Goal: Information Seeking & Learning: Check status

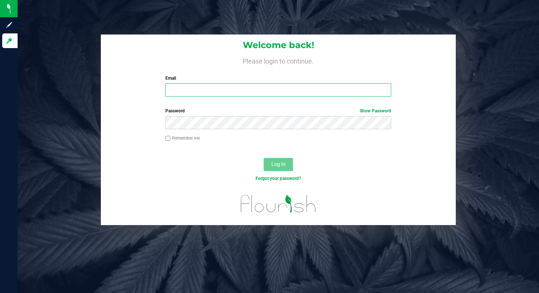
type input "[EMAIL_ADDRESS][DOMAIN_NAME]"
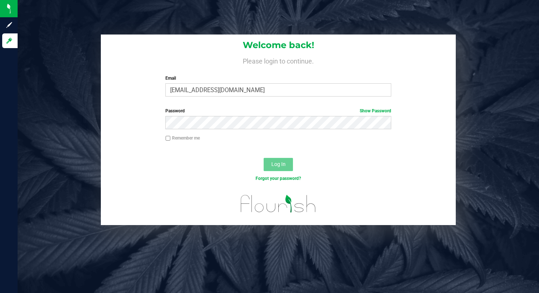
click at [276, 163] on span "Log In" at bounding box center [279, 164] width 14 height 6
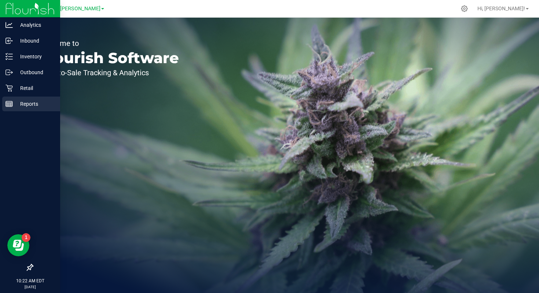
click at [11, 106] on icon at bounding box center [9, 103] width 7 height 7
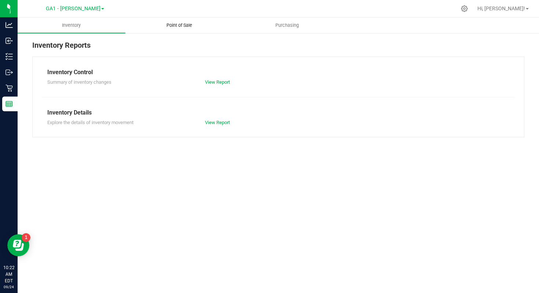
click at [174, 23] on span "Point of Sale" at bounding box center [180, 25] width 46 height 7
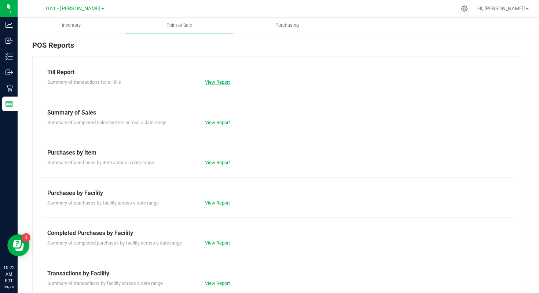
click at [212, 81] on link "View Report" at bounding box center [217, 82] width 25 height 6
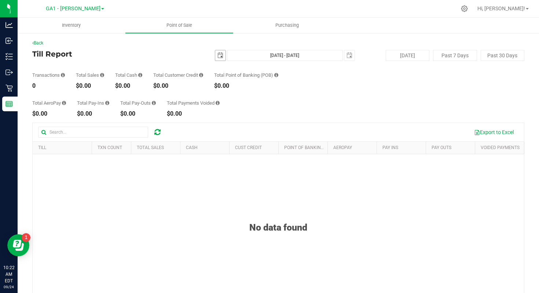
click at [223, 56] on span "select" at bounding box center [221, 55] width 6 height 6
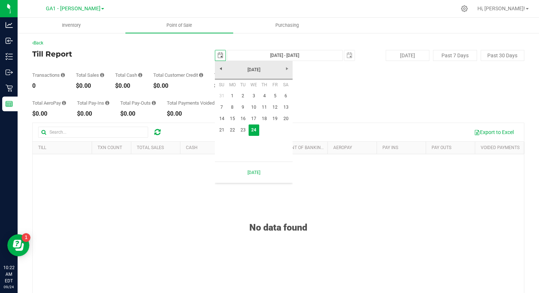
scroll to position [0, 18]
click at [232, 94] on link "1" at bounding box center [232, 95] width 11 height 11
type input "[DATE]"
type input "[DATE] - [DATE]"
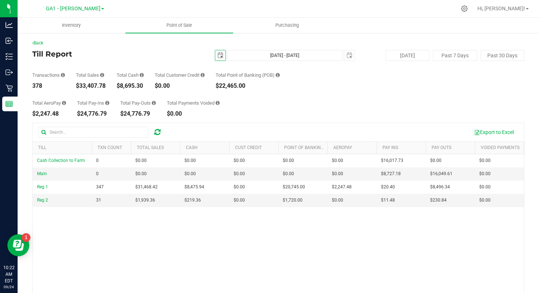
click at [94, 7] on link "GA1 - [PERSON_NAME]" at bounding box center [75, 8] width 58 height 7
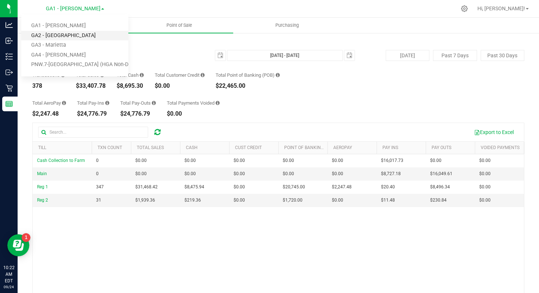
click at [77, 36] on link "GA2 - [GEOGRAPHIC_DATA]" at bounding box center [74, 36] width 107 height 10
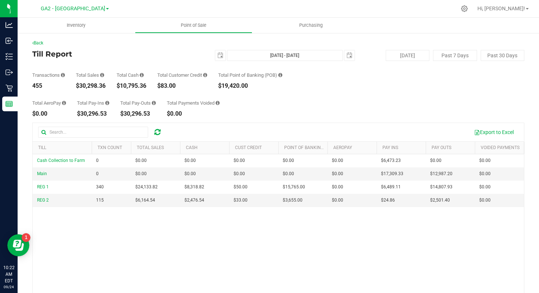
click at [106, 10] on span at bounding box center [107, 8] width 3 height 1
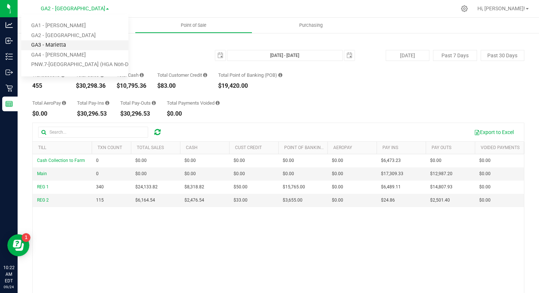
click at [74, 46] on link "GA3 - Marietta" at bounding box center [74, 45] width 107 height 10
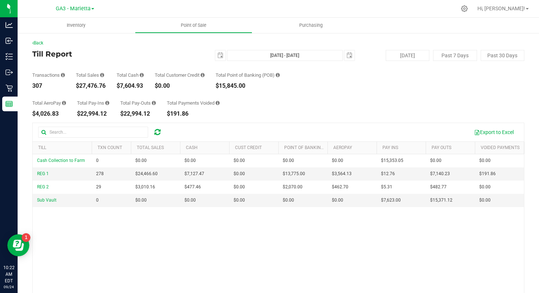
click at [91, 8] on span at bounding box center [92, 8] width 3 height 1
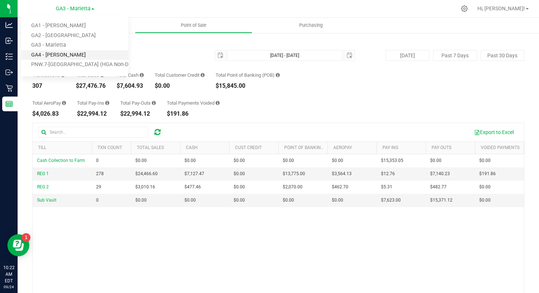
click at [79, 58] on link "GA4 - [PERSON_NAME]" at bounding box center [74, 55] width 107 height 10
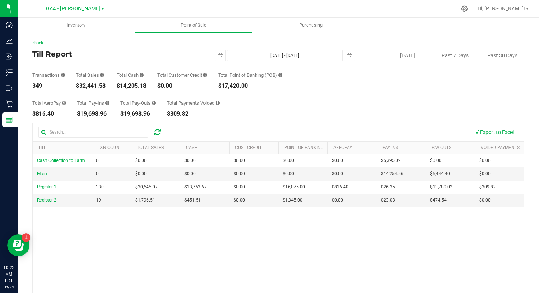
click at [90, 10] on link "GA4 - [PERSON_NAME]" at bounding box center [75, 8] width 58 height 7
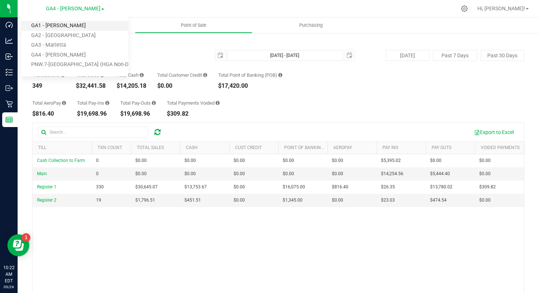
click at [83, 23] on link "GA1 - [PERSON_NAME]" at bounding box center [74, 26] width 107 height 10
